Goal: Use online tool/utility: Use online tool/utility

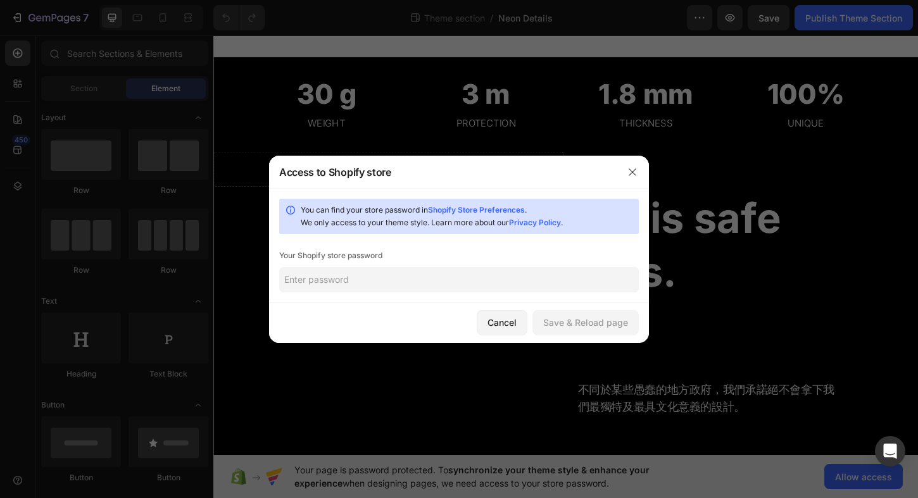
click at [559, 286] on input "text" at bounding box center [458, 279] width 359 height 25
type input "852946"
click at [592, 320] on div "Save & Reload page" at bounding box center [585, 322] width 85 height 13
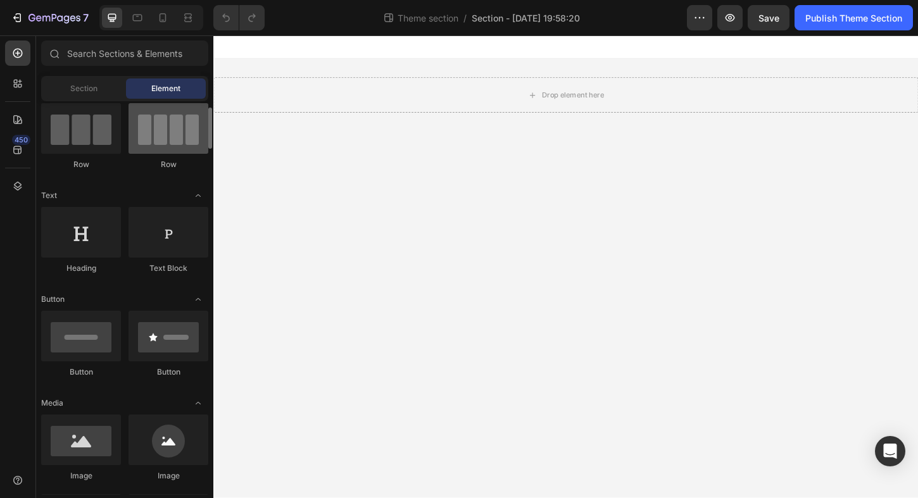
scroll to position [110, 0]
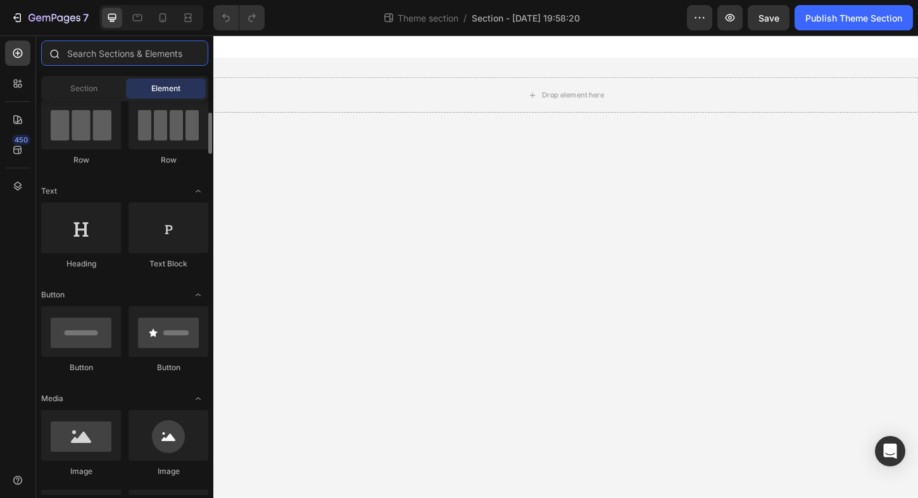
click at [109, 52] on input "text" at bounding box center [124, 53] width 167 height 25
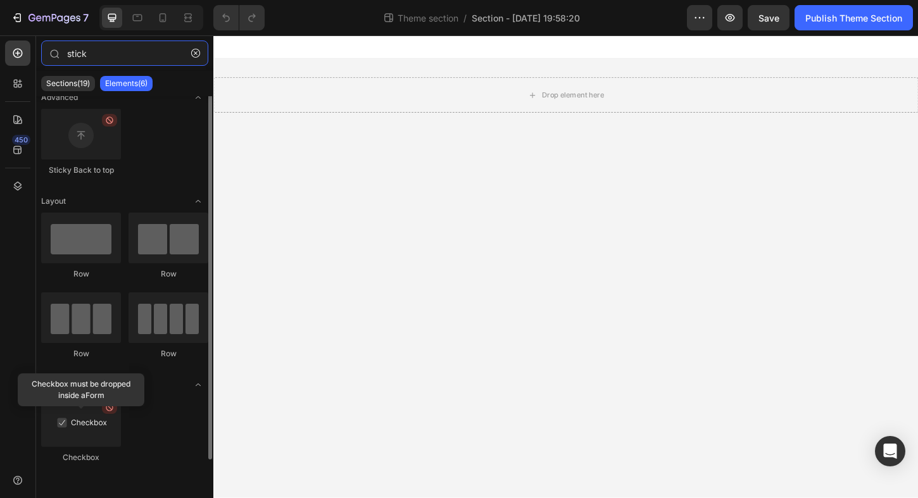
scroll to position [0, 0]
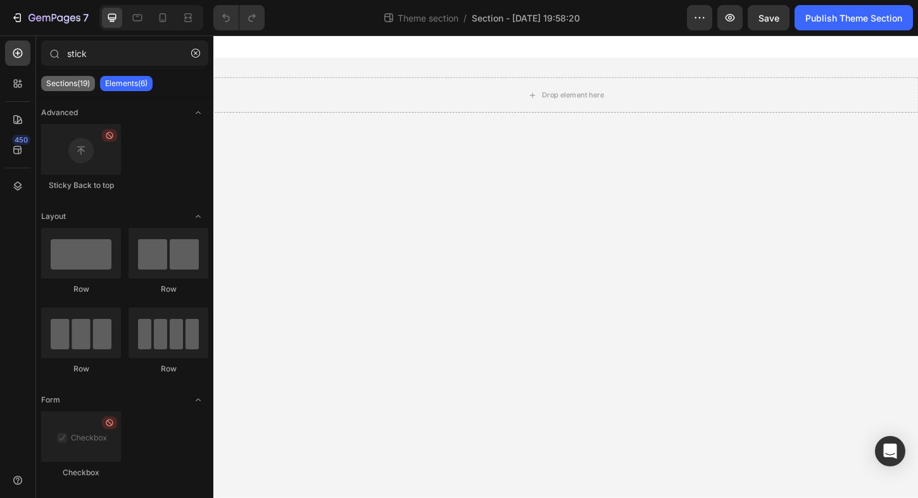
click at [82, 85] on p "Sections(19)" at bounding box center [68, 83] width 44 height 10
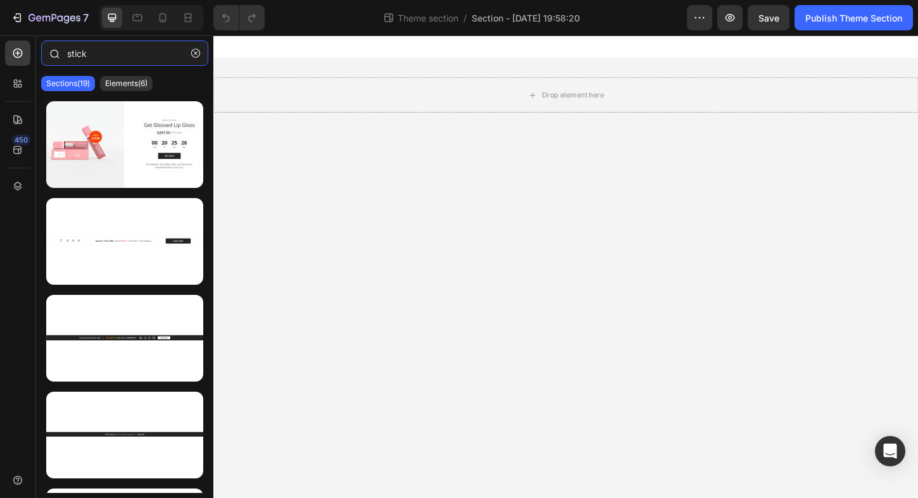
click at [115, 53] on input "stick" at bounding box center [124, 53] width 167 height 25
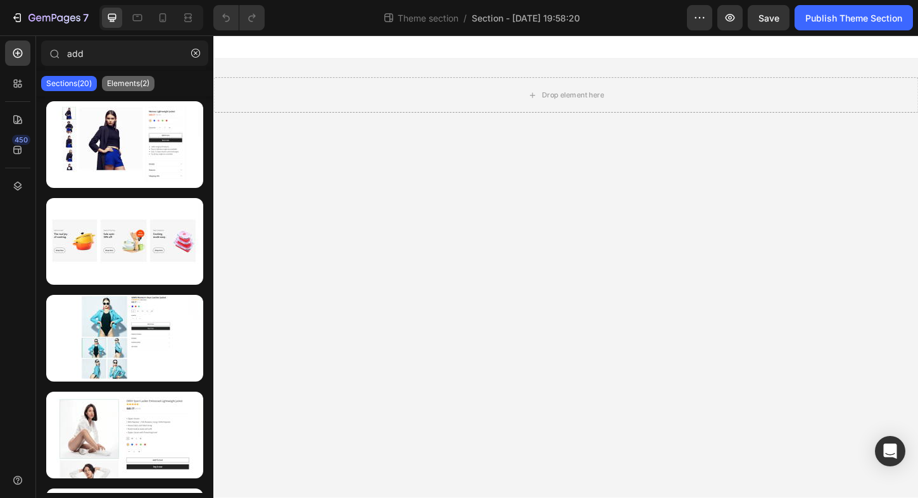
click at [119, 80] on p "Elements(2)" at bounding box center [128, 83] width 42 height 10
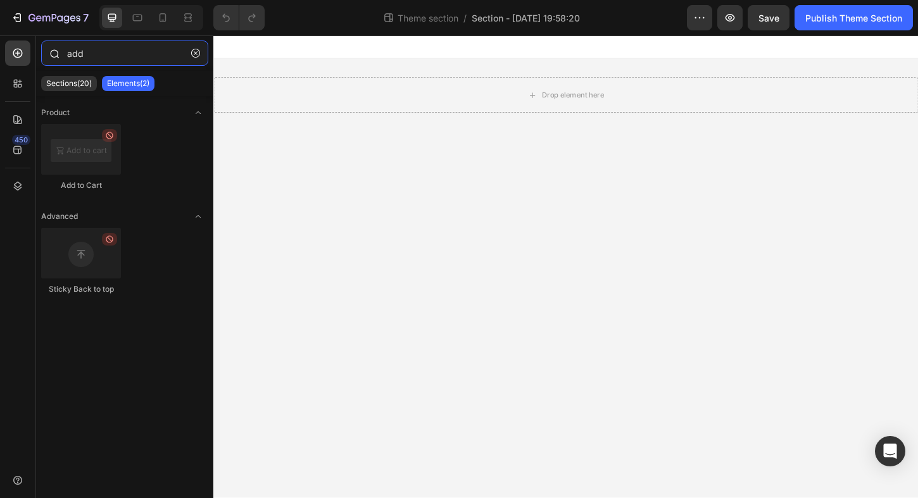
click at [102, 57] on input "add" at bounding box center [124, 53] width 167 height 25
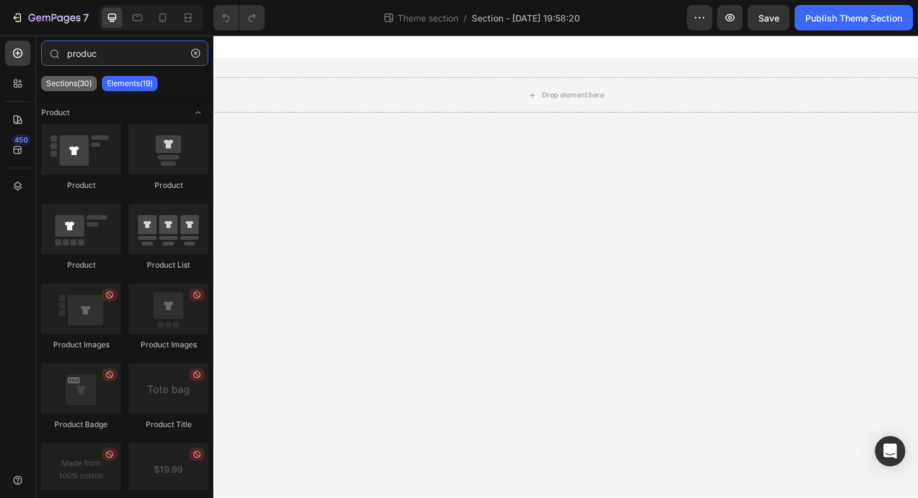
type input "produc"
click at [74, 88] on p "Sections(30)" at bounding box center [69, 83] width 46 height 10
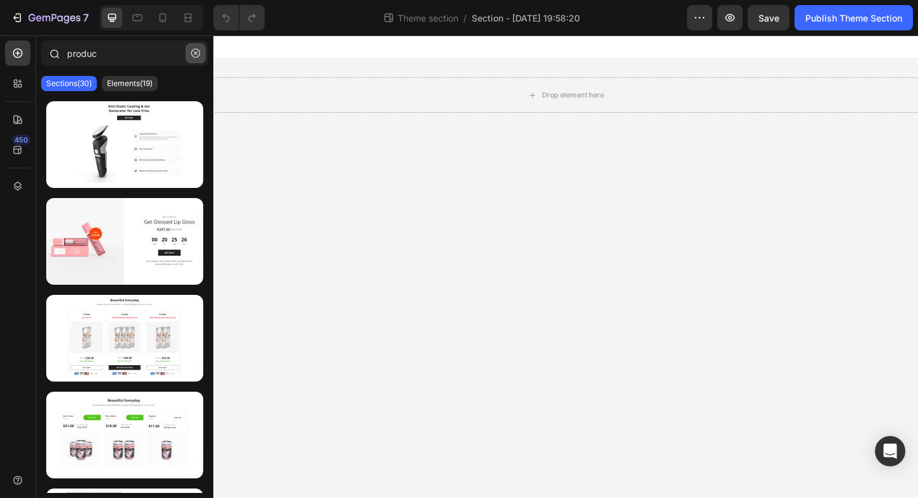
click at [193, 53] on icon "button" at bounding box center [195, 53] width 9 height 9
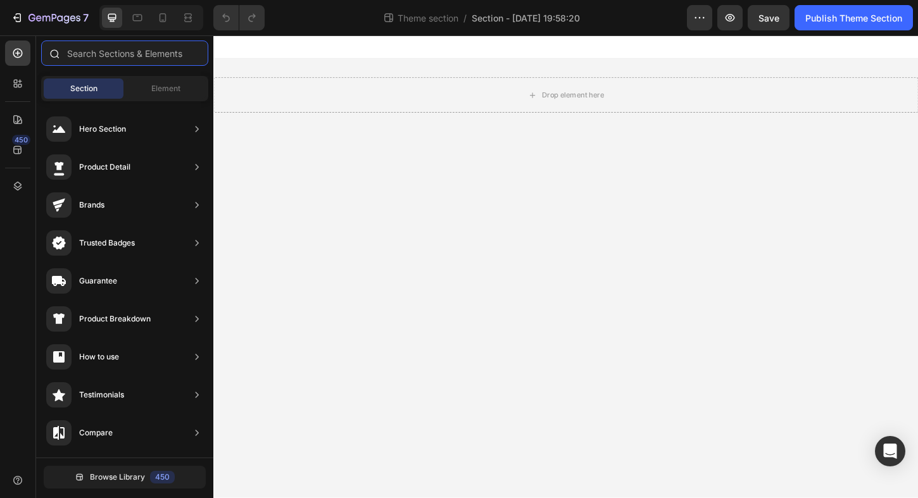
click at [144, 52] on input "text" at bounding box center [124, 53] width 167 height 25
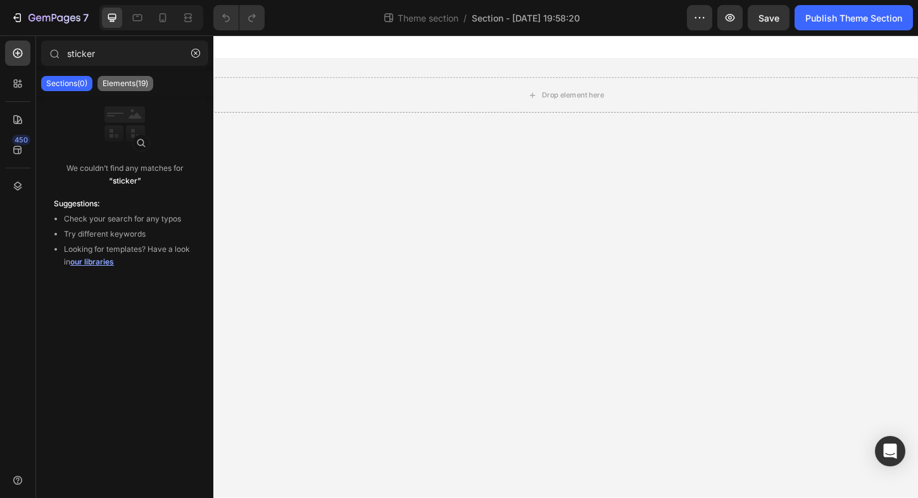
click at [125, 85] on p "Elements(19)" at bounding box center [126, 83] width 46 height 10
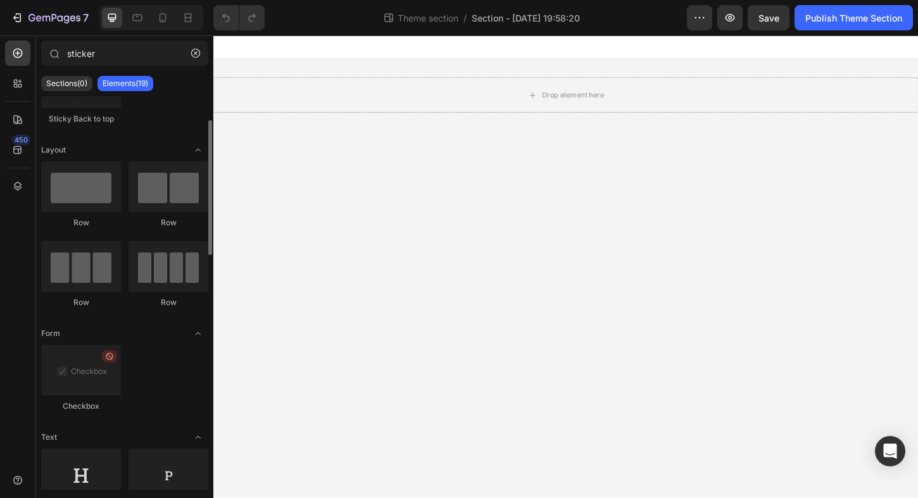
scroll to position [68, 0]
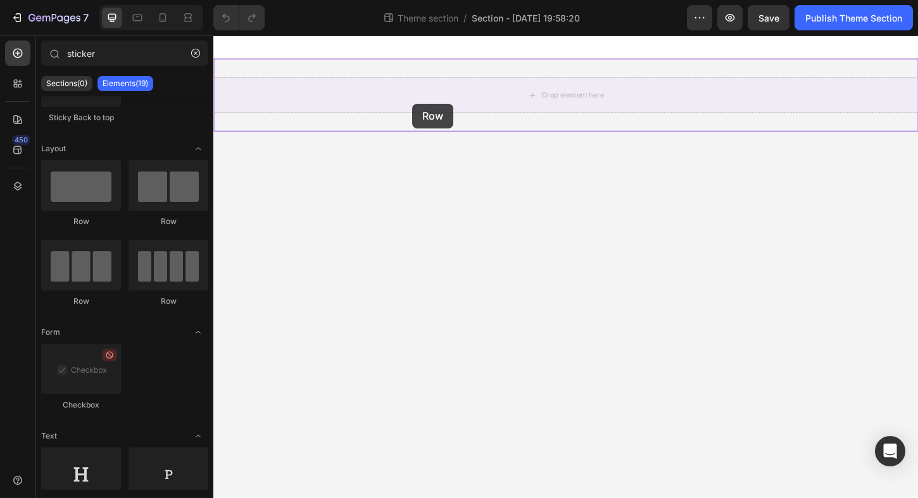
drag, startPoint x: 366, startPoint y: 214, endPoint x: 438, endPoint y: 89, distance: 144.0
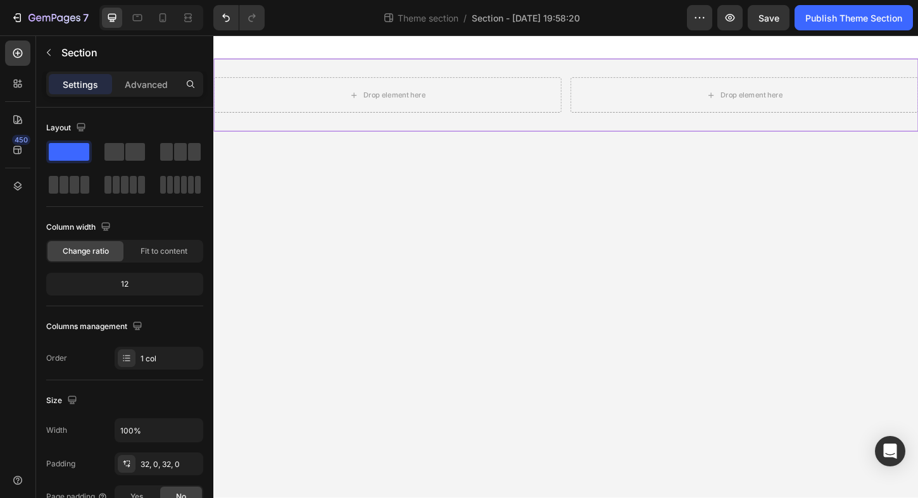
click at [563, 71] on div "Drop element here Drop element here Row 0" at bounding box center [592, 100] width 759 height 78
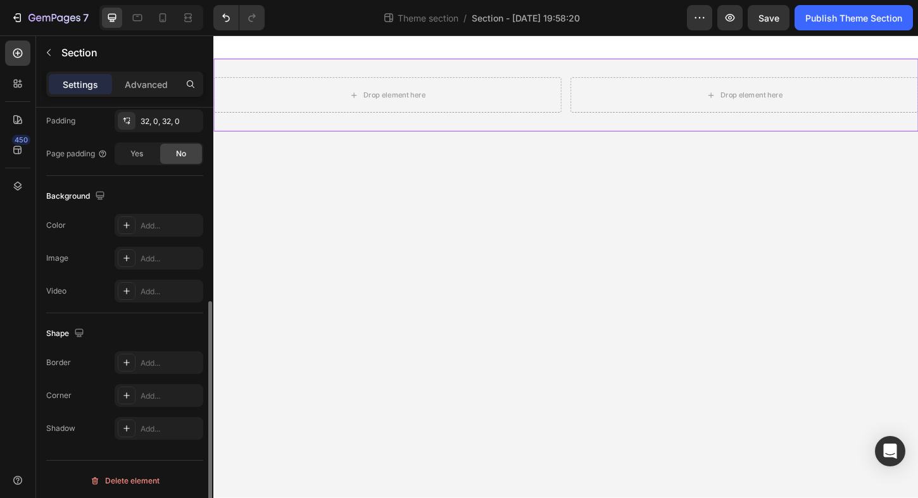
scroll to position [346, 0]
click at [139, 89] on p "Advanced" at bounding box center [146, 84] width 43 height 13
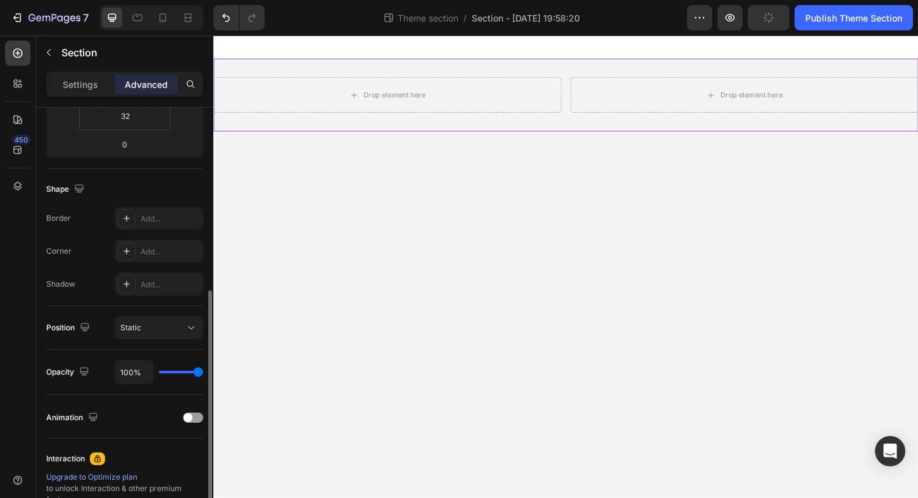
scroll to position [260, 0]
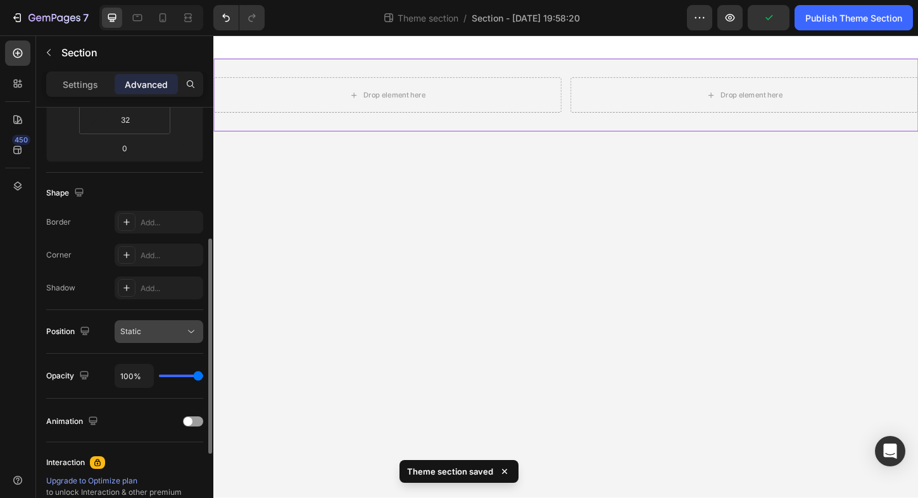
click at [161, 331] on div "Static" at bounding box center [152, 331] width 65 height 11
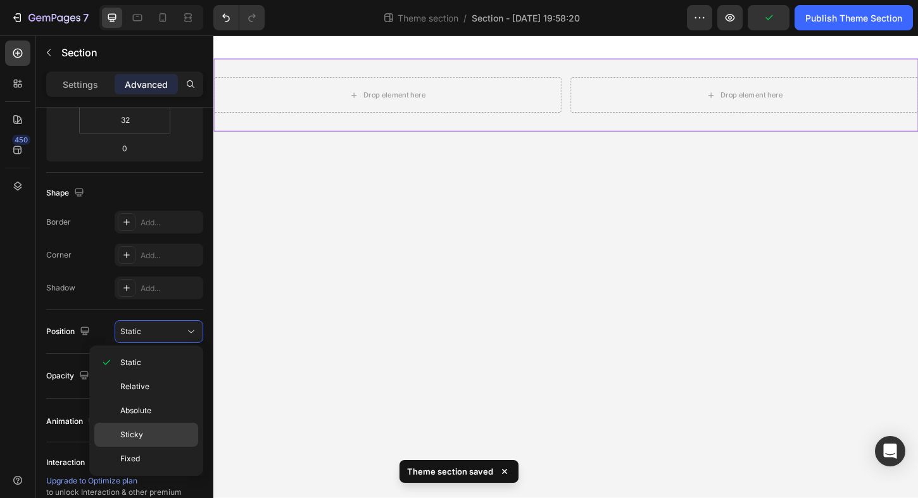
click at [147, 433] on p "Sticky" at bounding box center [156, 434] width 72 height 11
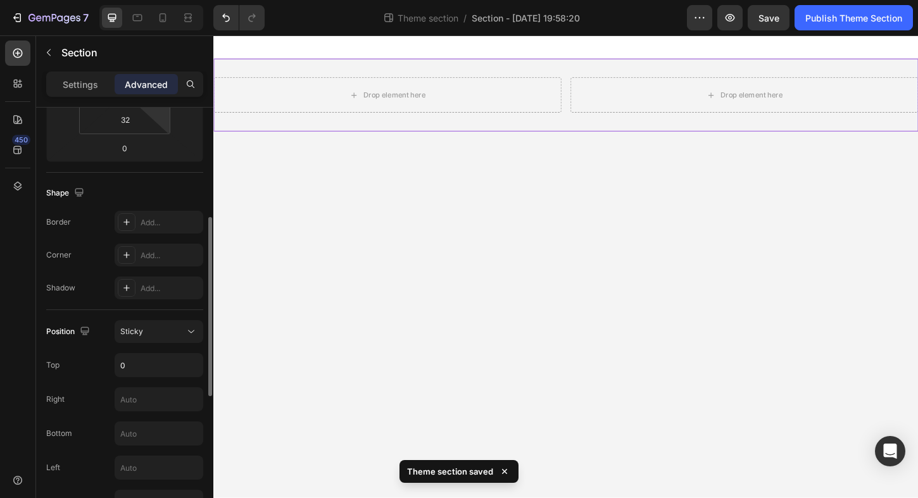
scroll to position [0, 0]
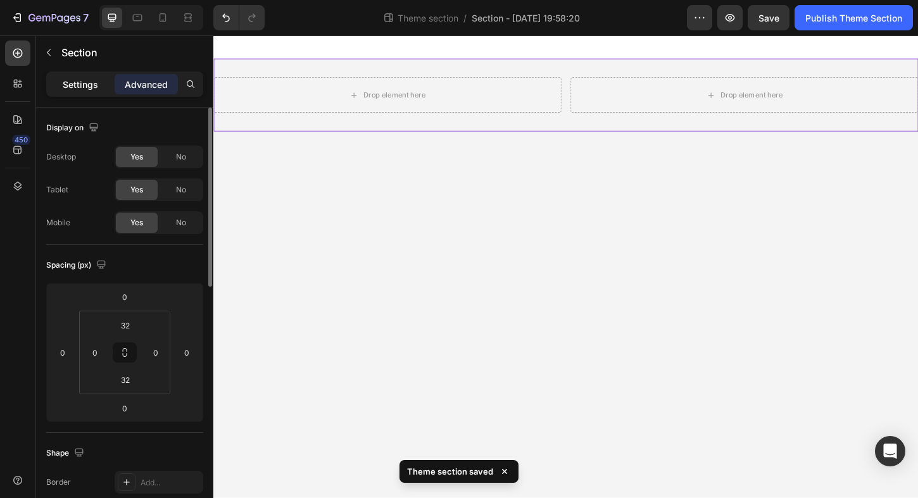
click at [85, 91] on p "Settings" at bounding box center [80, 84] width 35 height 13
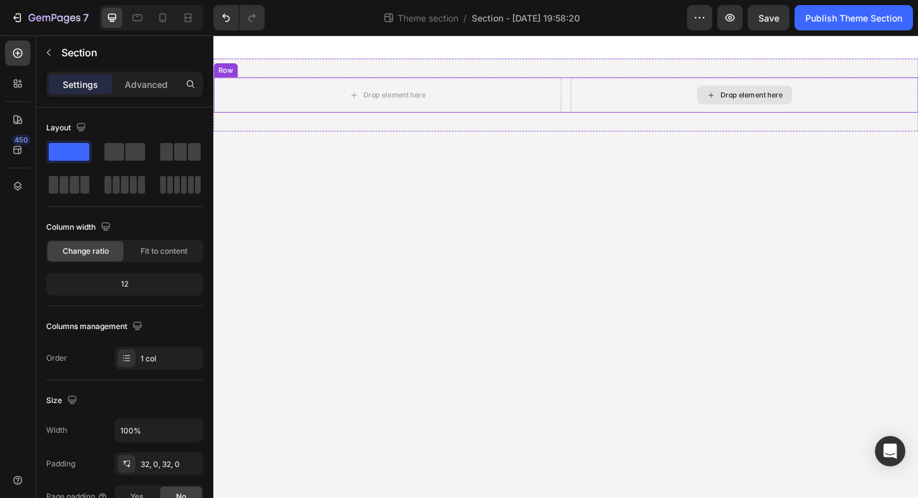
click at [805, 100] on div "Drop element here" at bounding box center [792, 100] width 67 height 10
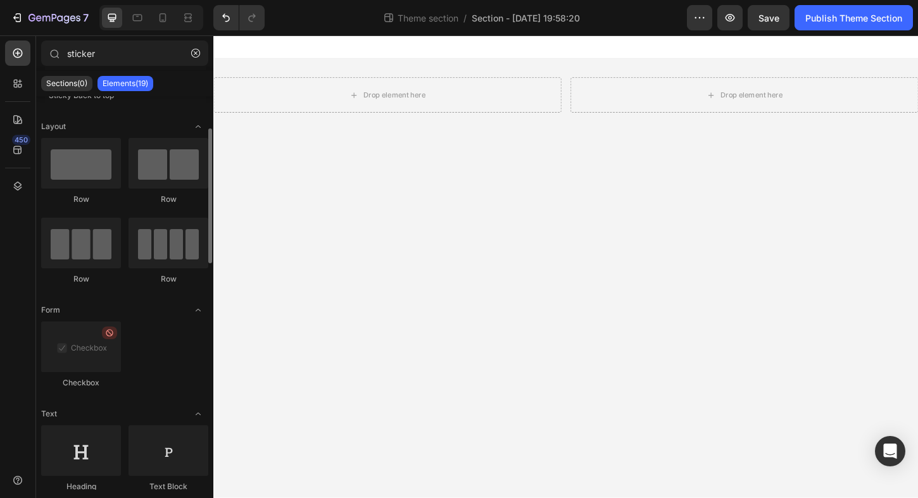
scroll to position [92, 0]
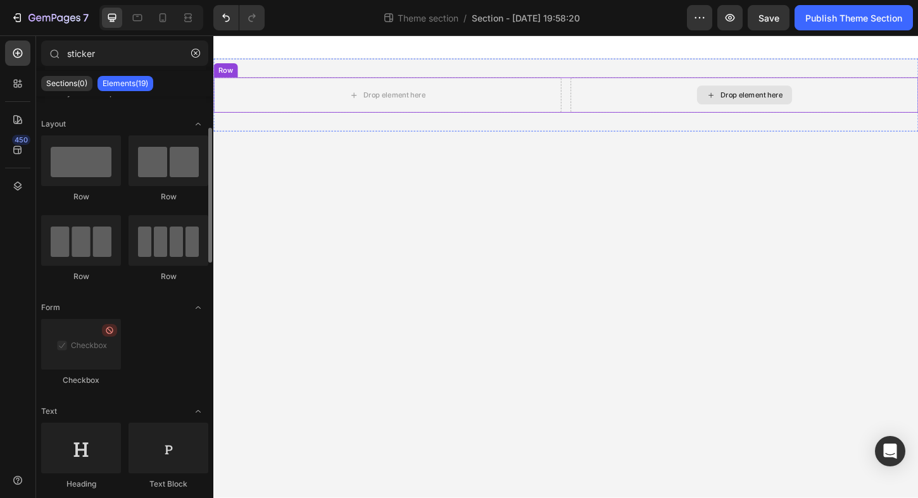
click at [759, 95] on div "Drop element here" at bounding box center [792, 100] width 67 height 10
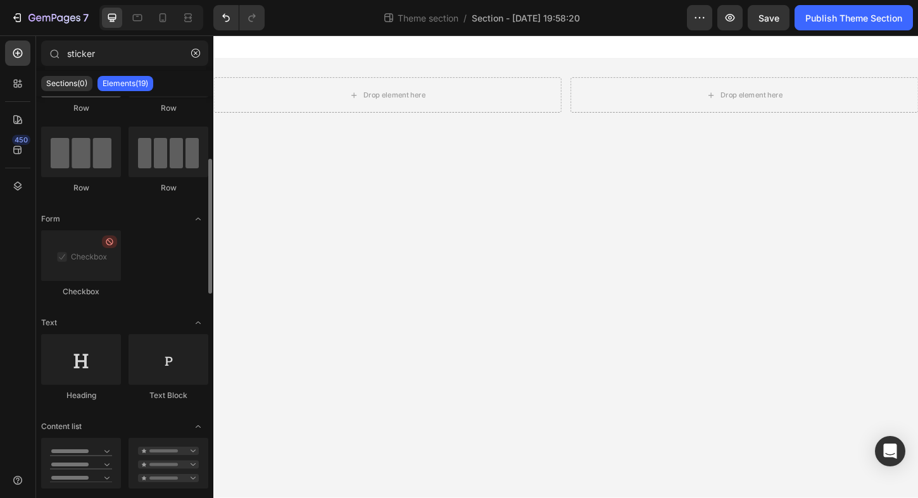
scroll to position [182, 0]
click at [137, 54] on input "sticker" at bounding box center [124, 53] width 167 height 25
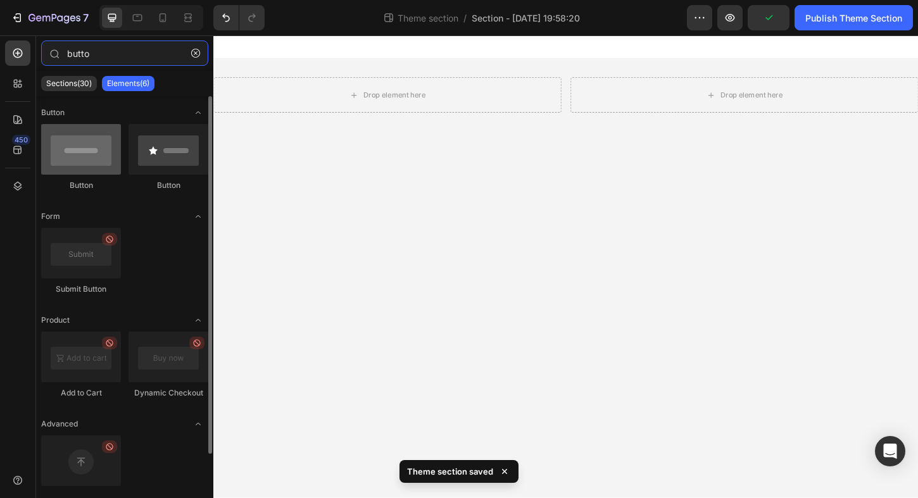
type input "butto"
click at [85, 157] on div at bounding box center [81, 149] width 80 height 51
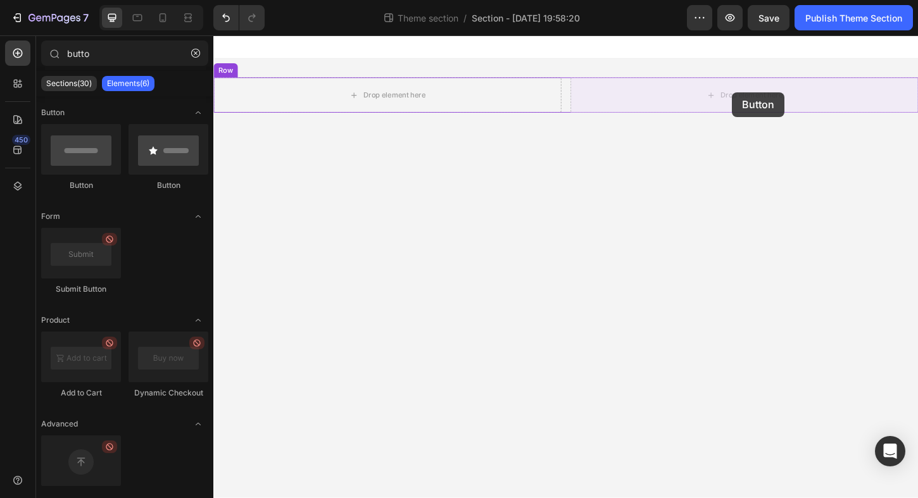
drag, startPoint x: 277, startPoint y: 195, endPoint x: 772, endPoint y: 97, distance: 505.2
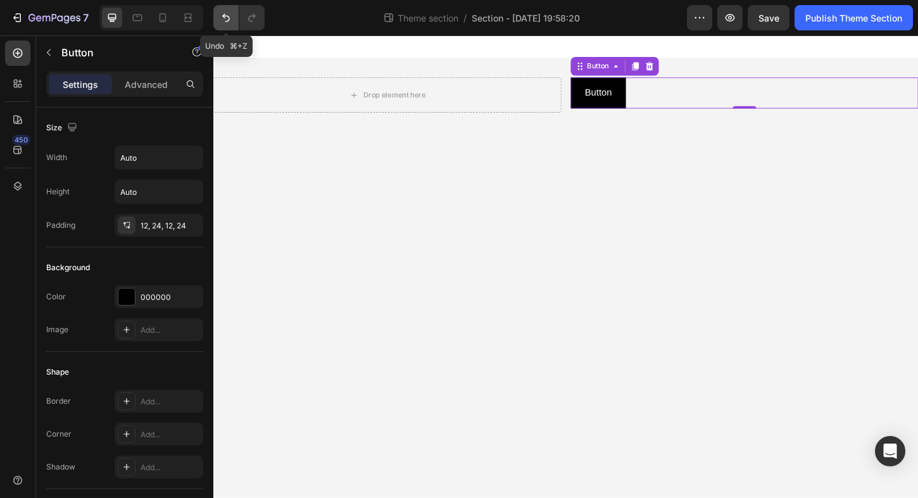
click at [231, 16] on icon "Undo/Redo" at bounding box center [226, 17] width 13 height 13
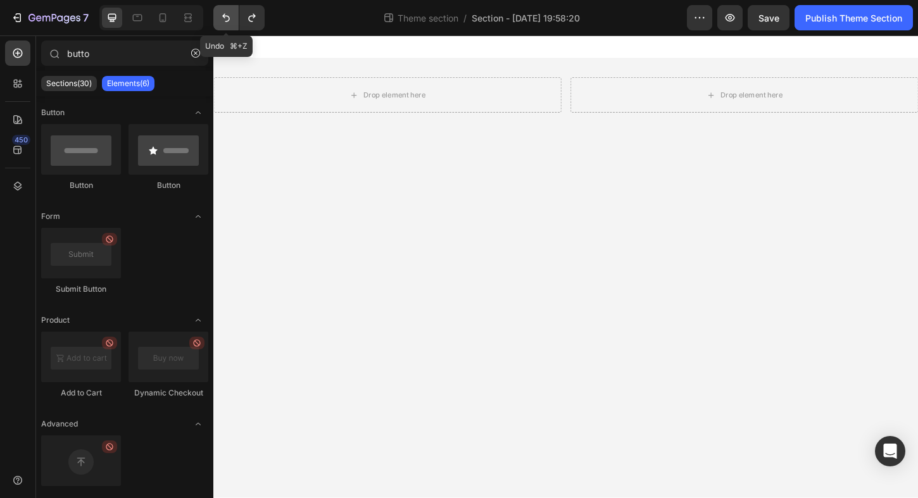
click at [226, 16] on icon "Undo/Redo" at bounding box center [226, 18] width 8 height 8
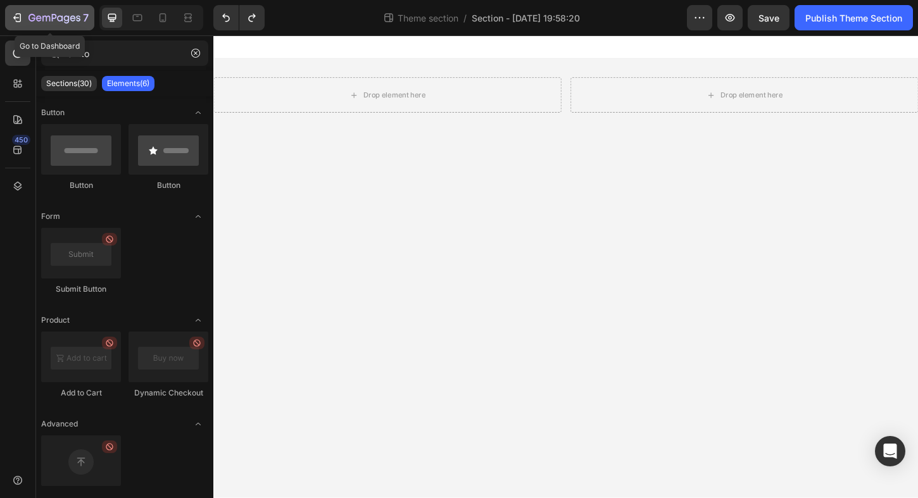
click at [18, 14] on icon "button" at bounding box center [19, 17] width 6 height 9
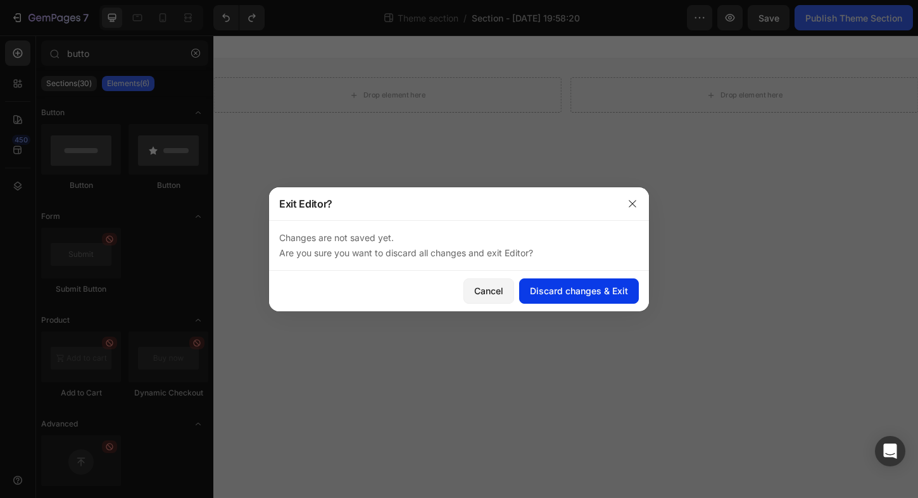
click at [559, 296] on div "Discard changes & Exit" at bounding box center [579, 290] width 98 height 13
